Goal: Check status: Check status

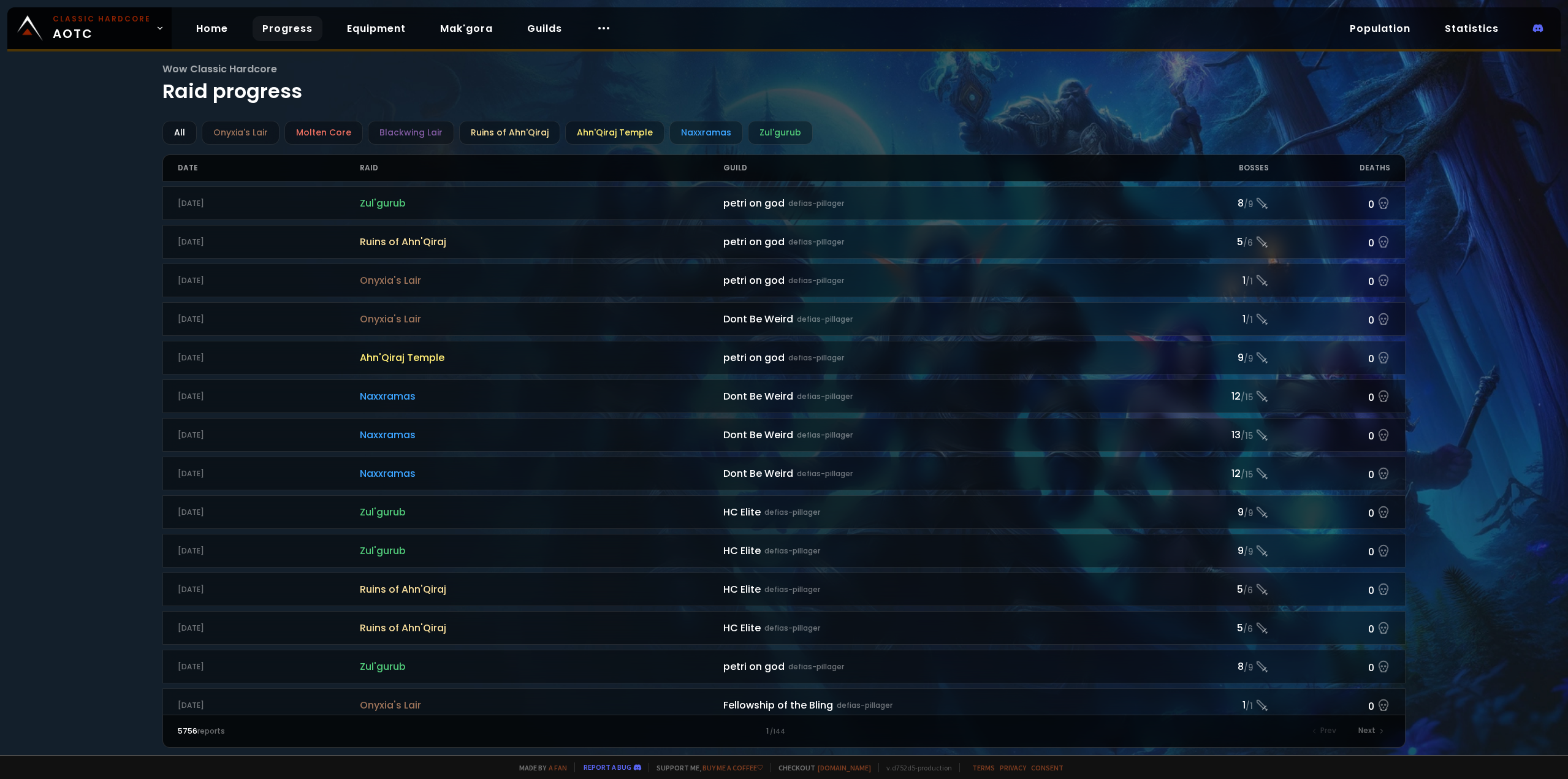
click at [1256, 164] on div "Bosses" at bounding box center [1208, 168] width 121 height 26
click at [1254, 171] on div "Bosses" at bounding box center [1208, 168] width 121 height 26
click at [704, 129] on div "Naxxramas" at bounding box center [707, 133] width 74 height 24
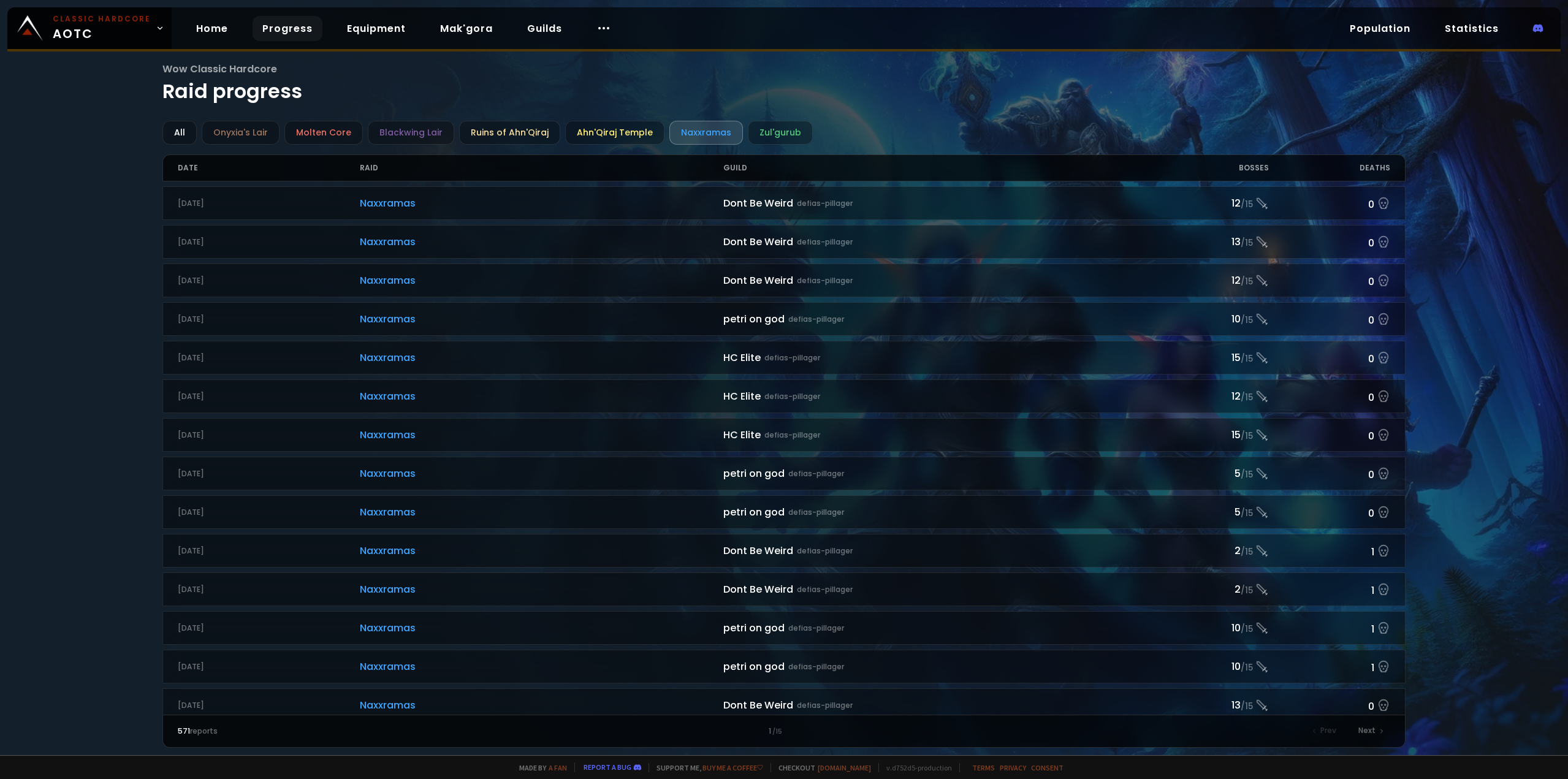
click at [1252, 167] on div "Bosses" at bounding box center [1208, 168] width 121 height 26
click at [1253, 167] on div "Bosses" at bounding box center [1208, 168] width 121 height 26
click at [1374, 164] on div "Deaths" at bounding box center [1330, 168] width 121 height 26
click at [275, 29] on link "Progress" at bounding box center [287, 28] width 70 height 25
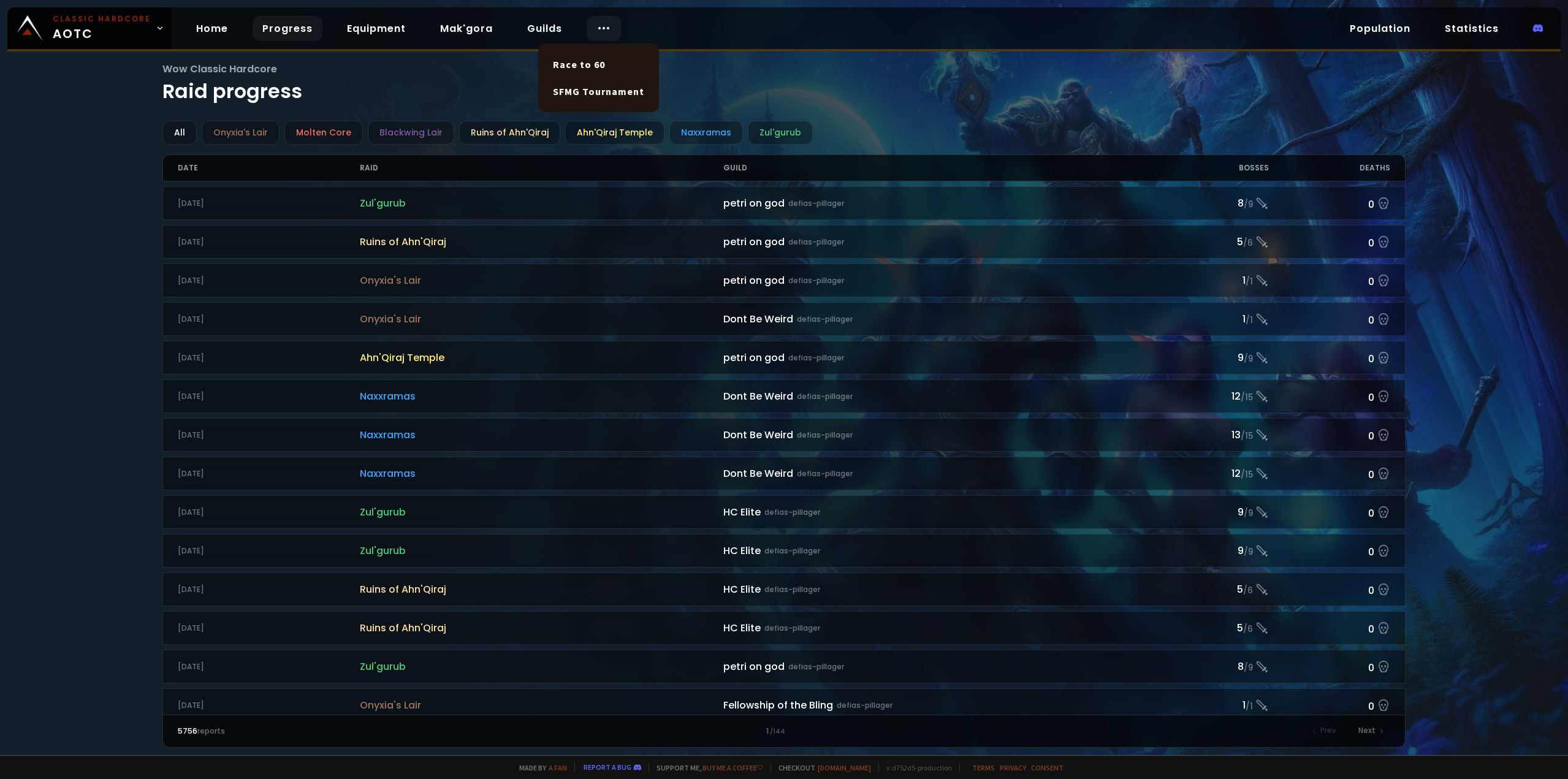
click at [603, 28] on circle at bounding box center [604, 28] width 2 height 2
click at [592, 57] on link "Race to 60" at bounding box center [599, 65] width 106 height 27
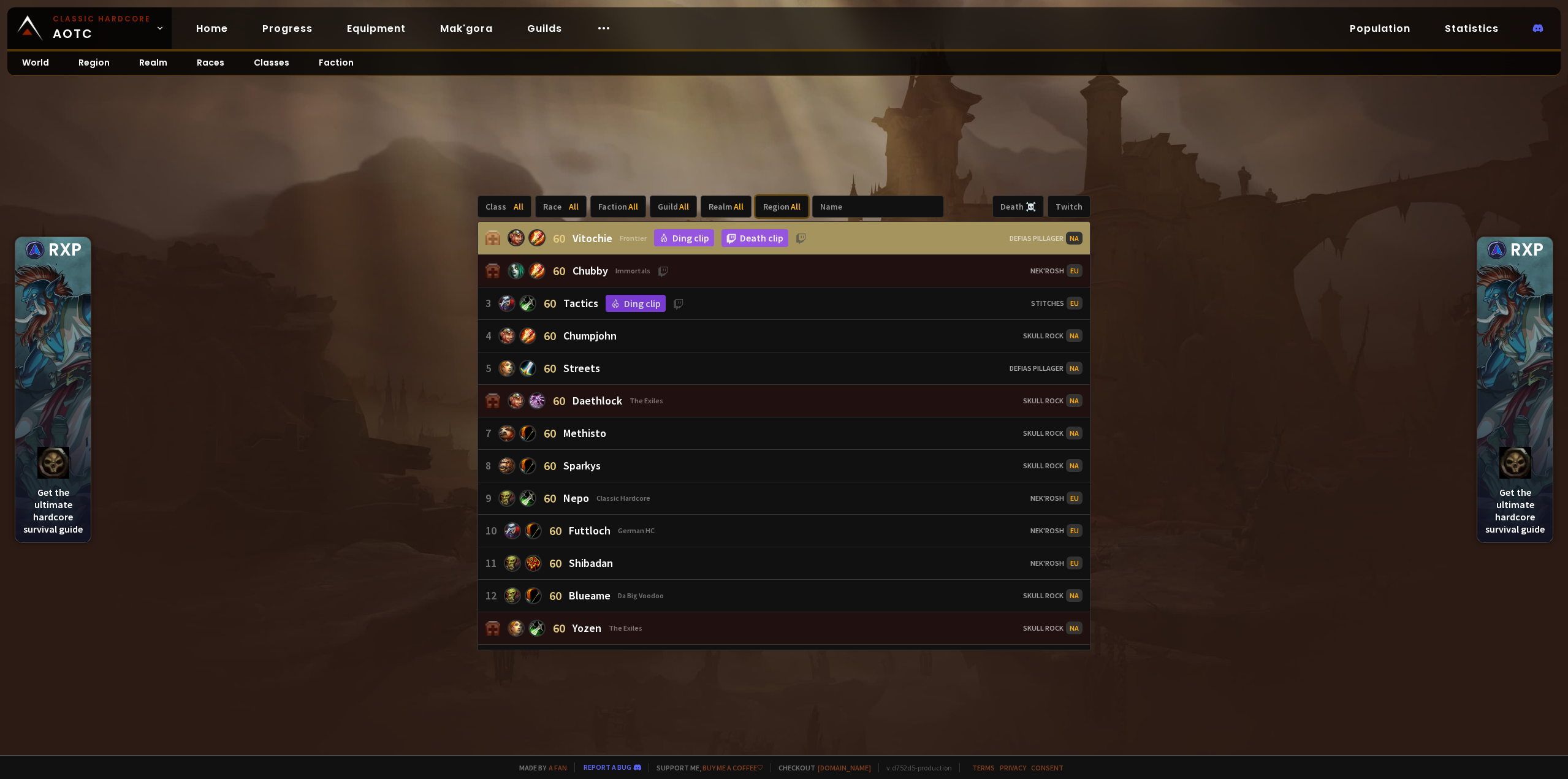
click at [769, 196] on div "Region All" at bounding box center [782, 207] width 53 height 22
click at [773, 229] on div "EU" at bounding box center [769, 235] width 42 height 20
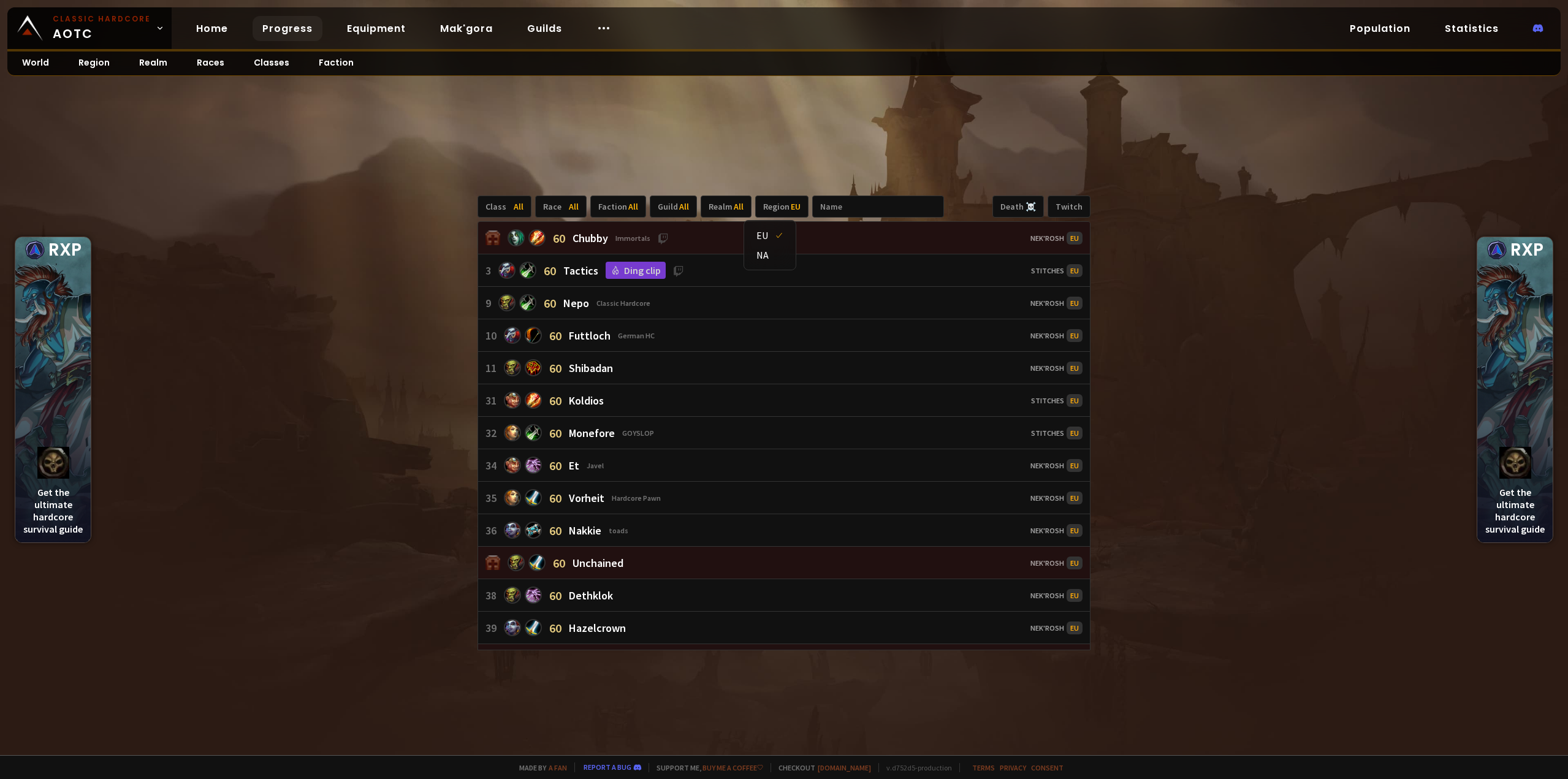
click at [288, 27] on link "Progress" at bounding box center [287, 28] width 70 height 25
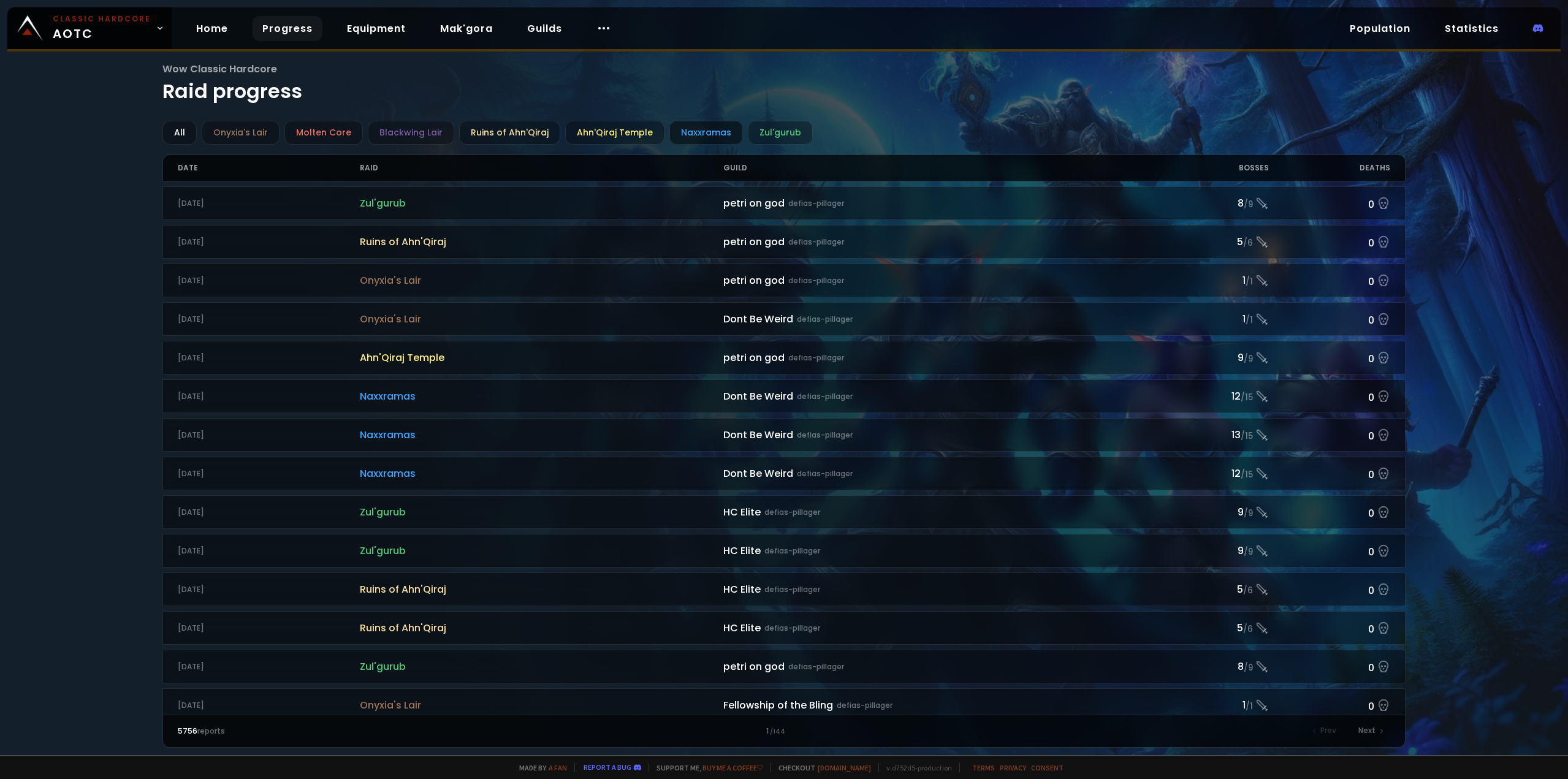
click at [697, 131] on div "Naxxramas" at bounding box center [707, 133] width 74 height 24
